Goal: Transaction & Acquisition: Purchase product/service

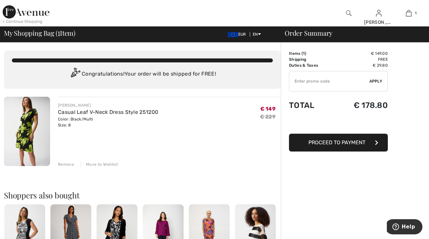
click at [200, 75] on div "Congratulations! Your order will be shipped for FREE!" at bounding box center [142, 74] width 261 height 13
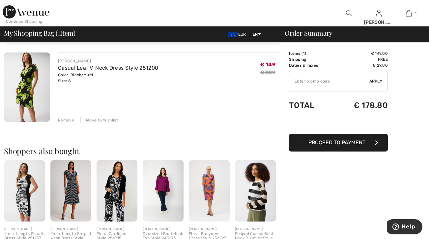
scroll to position [34, 0]
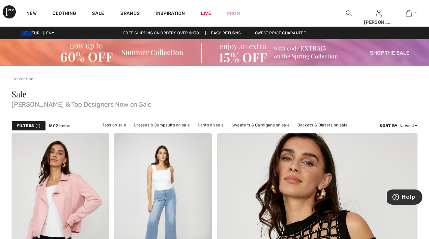
click at [96, 54] on img at bounding box center [214, 52] width 429 height 27
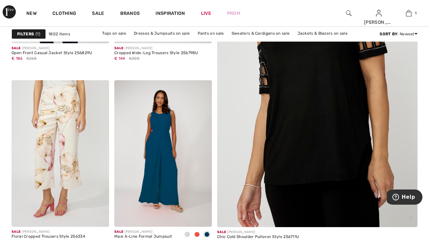
scroll to position [237, 0]
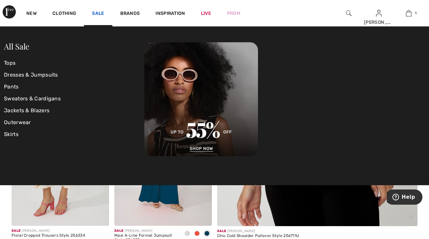
click at [97, 12] on link "Sale" at bounding box center [98, 14] width 12 height 7
